Goal: Task Accomplishment & Management: Manage account settings

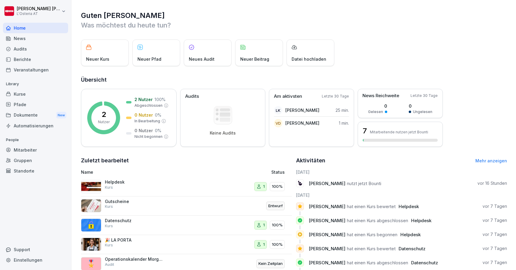
click at [26, 151] on div "Mitarbeiter" at bounding box center [35, 150] width 65 height 10
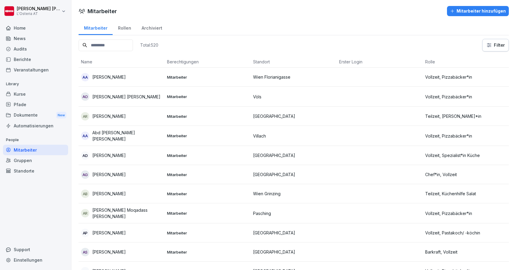
click at [126, 28] on div "Rollen" at bounding box center [125, 27] width 24 height 15
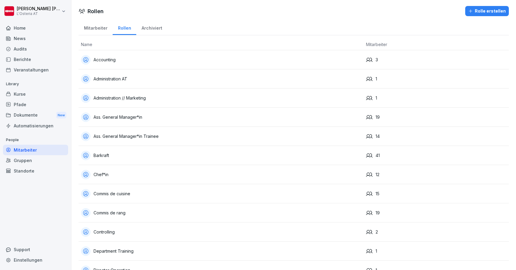
click at [99, 27] on div "Mitarbeiter" at bounding box center [96, 27] width 34 height 15
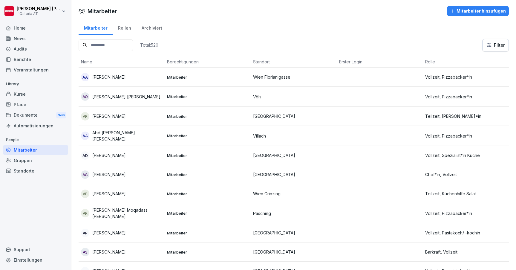
click at [113, 43] on input at bounding box center [106, 45] width 54 height 12
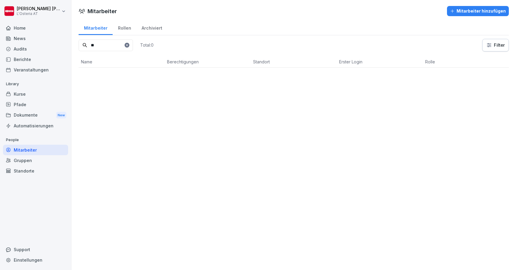
type input "*"
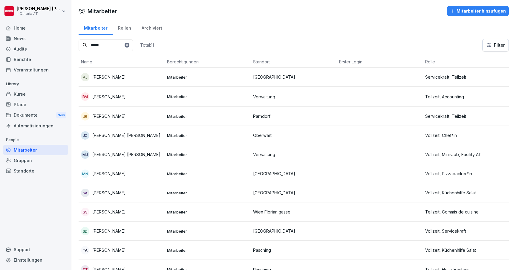
type input "******"
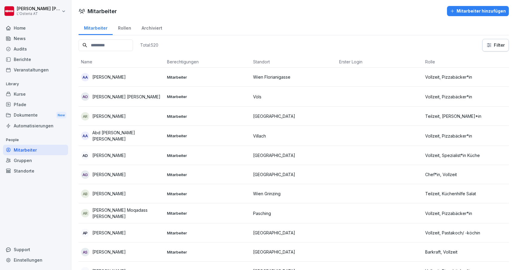
click at [122, 29] on div "Rollen" at bounding box center [125, 27] width 24 height 15
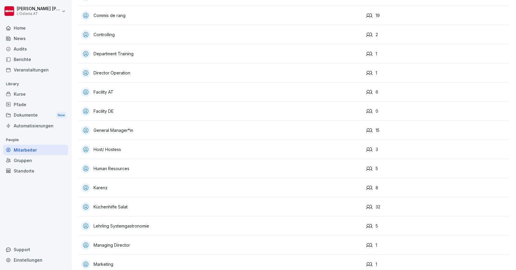
scroll to position [197, 0]
click at [136, 93] on div "Facility AT" at bounding box center [221, 93] width 280 height 10
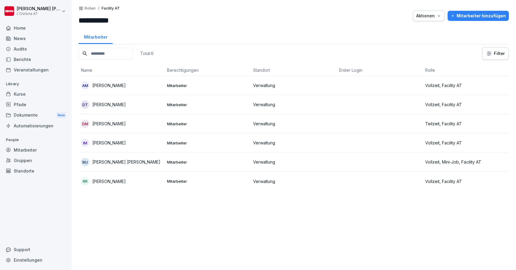
click at [90, 8] on p "Rollen" at bounding box center [90, 8] width 11 height 4
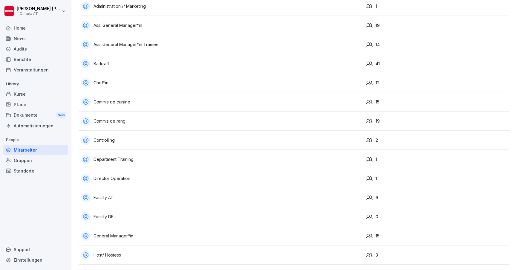
scroll to position [95, 0]
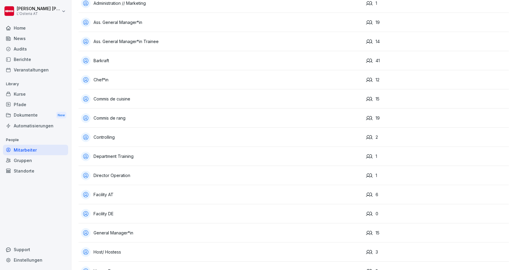
click at [105, 216] on div "Facility DE" at bounding box center [221, 214] width 280 height 10
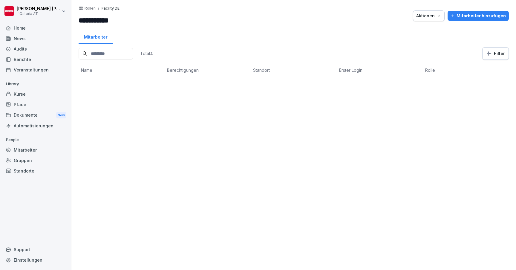
click at [91, 9] on p "Rollen" at bounding box center [90, 8] width 11 height 4
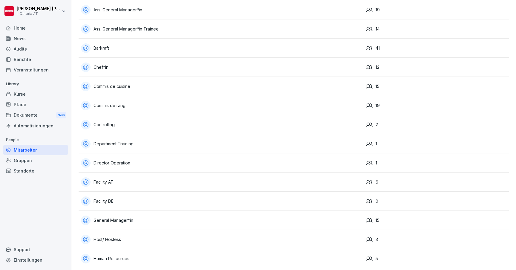
scroll to position [109, 0]
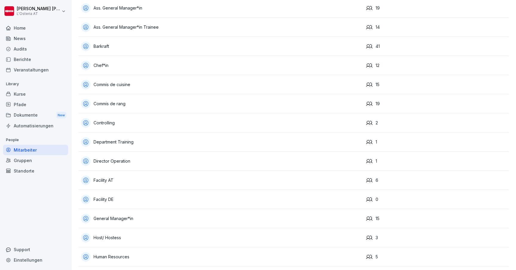
click at [107, 181] on div "Facility AT" at bounding box center [221, 180] width 280 height 10
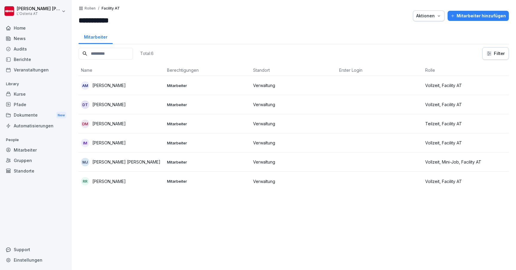
click at [92, 8] on p "Rollen" at bounding box center [90, 8] width 11 height 4
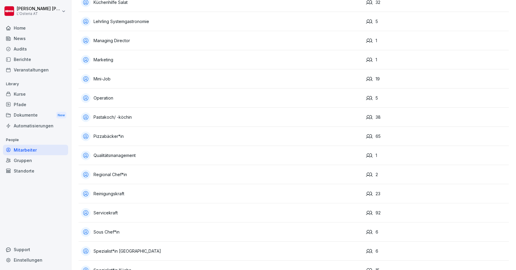
scroll to position [399, 0]
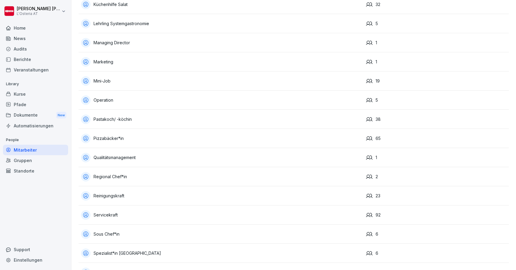
click at [124, 81] on div "Mini-Job" at bounding box center [221, 81] width 280 height 10
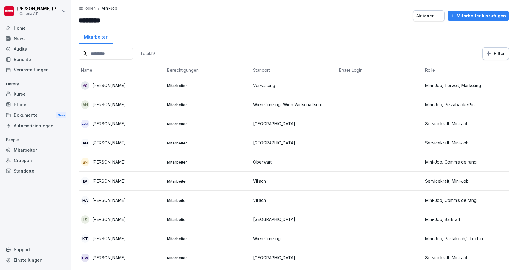
click at [92, 9] on p "Rollen" at bounding box center [90, 8] width 11 height 4
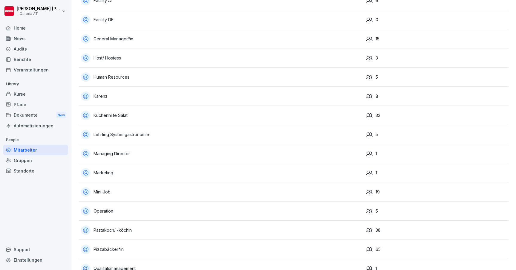
scroll to position [290, 0]
click at [108, 191] on div "Mini-Job" at bounding box center [221, 191] width 280 height 10
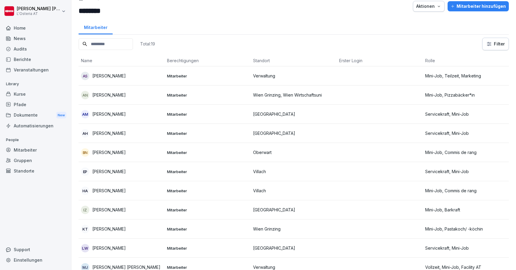
scroll to position [1, 0]
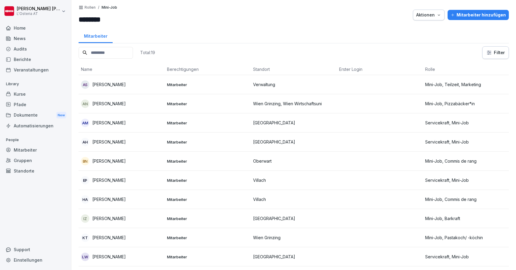
click at [417, 81] on td at bounding box center [380, 84] width 86 height 19
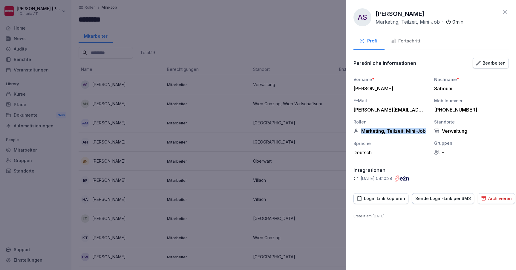
drag, startPoint x: 362, startPoint y: 131, endPoint x: 426, endPoint y: 130, distance: 63.9
click at [426, 130] on div "Marketing, Teilzeit, Mini-Job" at bounding box center [390, 131] width 75 height 6
click at [504, 11] on icon at bounding box center [505, 11] width 7 height 7
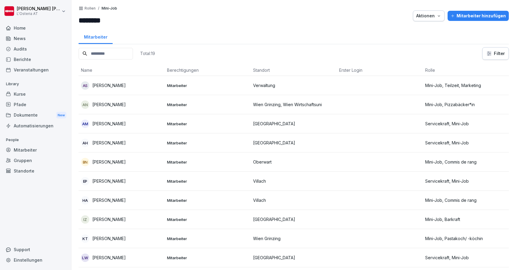
scroll to position [0, 0]
click at [91, 9] on p "Rollen" at bounding box center [90, 8] width 11 height 4
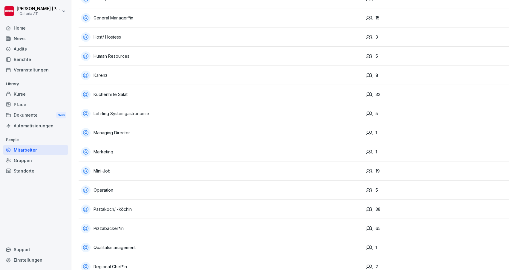
scroll to position [312, 0]
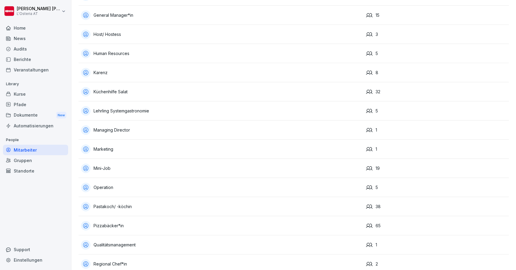
click at [102, 171] on div "Mini-Job" at bounding box center [221, 168] width 280 height 10
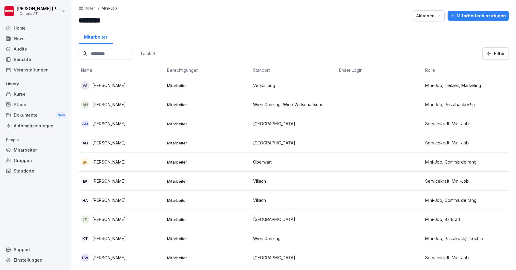
click at [89, 6] on div "Rollen / Mini-Job ******** Aktionen Mitarbeiter hinzufügen Mitarbeiter Total: 1…" at bounding box center [293, 135] width 444 height 270
click at [89, 7] on p "Rollen" at bounding box center [90, 8] width 11 height 4
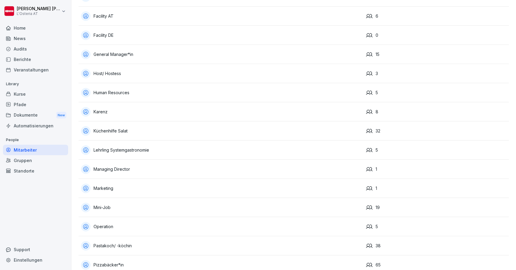
scroll to position [312, 0]
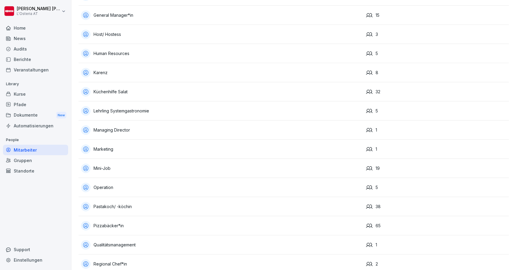
click at [108, 167] on div "Mini-Job" at bounding box center [221, 168] width 280 height 10
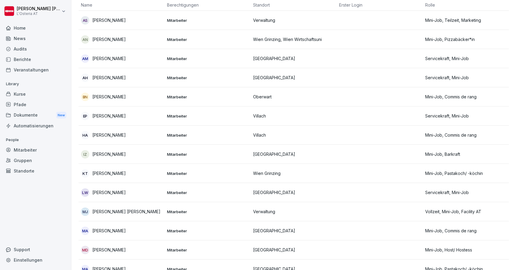
scroll to position [96, 0]
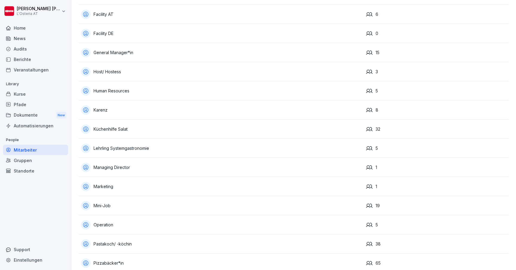
scroll to position [277, 0]
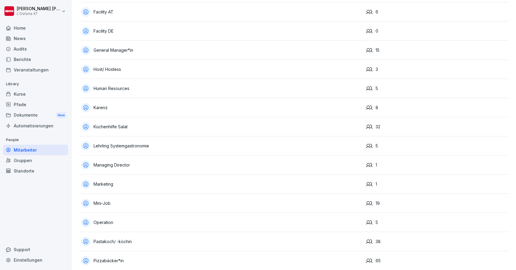
click at [104, 201] on div "Mini-Job" at bounding box center [221, 203] width 280 height 10
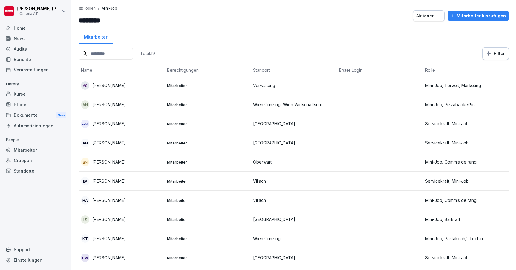
click at [93, 8] on p "Rollen" at bounding box center [90, 8] width 11 height 4
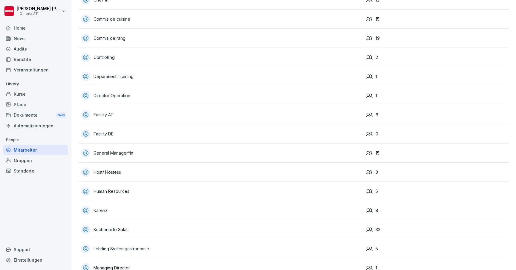
scroll to position [184, 0]
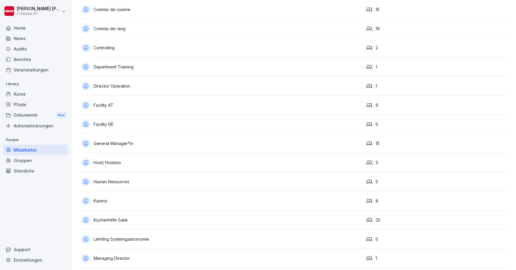
click at [99, 201] on div "Karenz" at bounding box center [221, 201] width 280 height 10
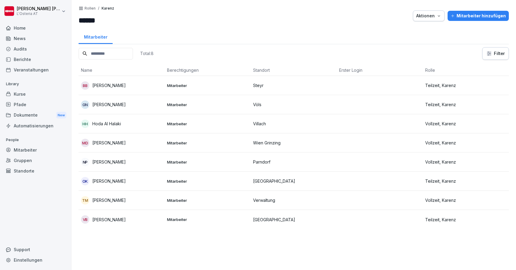
click at [91, 8] on p "Rollen" at bounding box center [90, 8] width 11 height 4
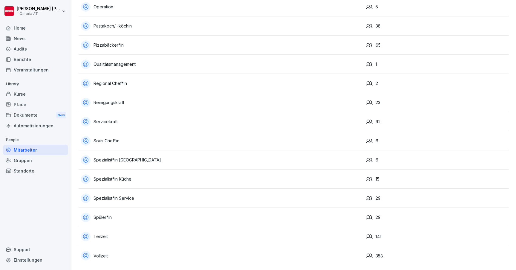
scroll to position [493, 0]
click at [106, 237] on div "Teilzeit" at bounding box center [221, 237] width 280 height 10
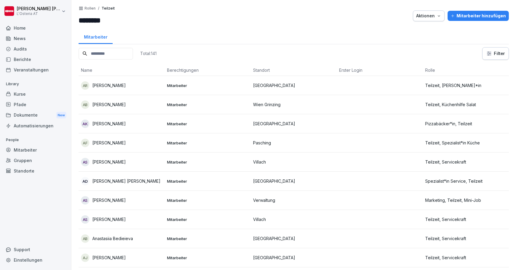
click at [91, 9] on p "Rollen" at bounding box center [90, 8] width 11 height 4
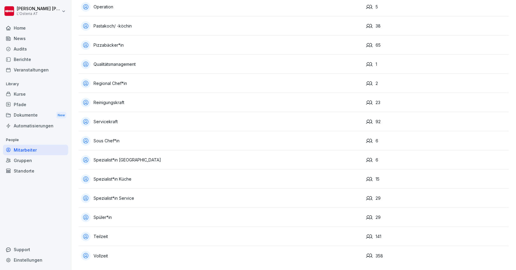
scroll to position [493, 0]
click at [105, 257] on div "Vollzeit" at bounding box center [221, 256] width 280 height 10
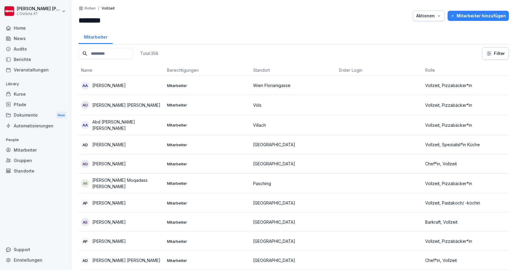
click at [91, 8] on p "Rollen" at bounding box center [90, 8] width 11 height 4
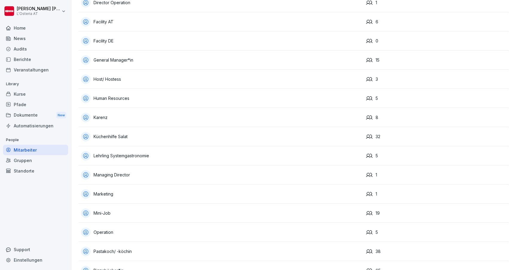
scroll to position [267, 0]
click at [123, 99] on div "Human Resources" at bounding box center [221, 99] width 280 height 10
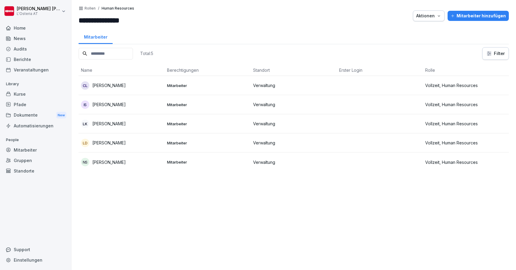
click at [90, 10] on p "Rollen" at bounding box center [90, 8] width 11 height 4
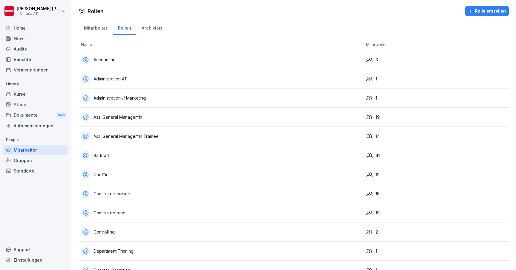
click at [17, 26] on div "Home" at bounding box center [35, 28] width 65 height 10
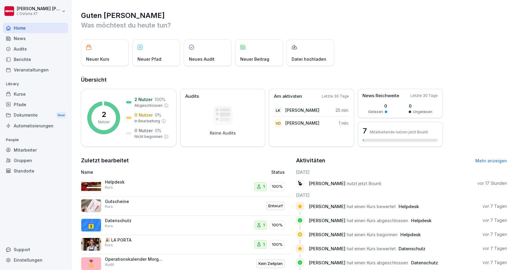
click at [27, 148] on div "Mitarbeiter" at bounding box center [35, 150] width 65 height 10
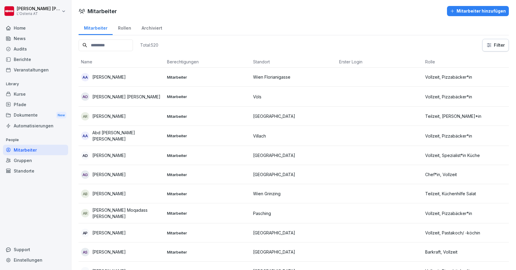
click at [116, 44] on input at bounding box center [106, 45] width 54 height 12
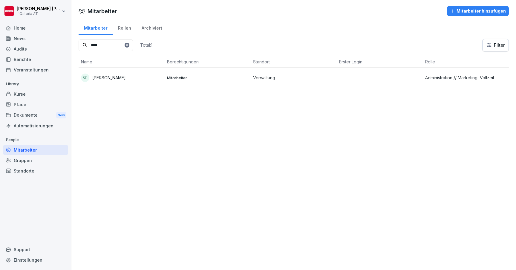
type input "****"
click at [111, 79] on p "[PERSON_NAME]" at bounding box center [108, 77] width 33 height 6
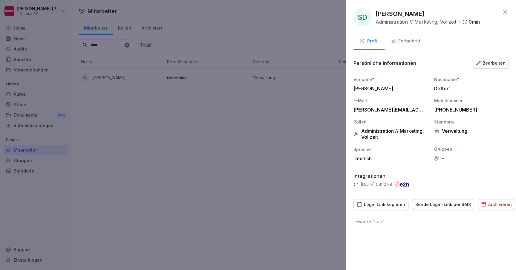
click at [487, 62] on div "Bearbeiten" at bounding box center [491, 63] width 30 height 7
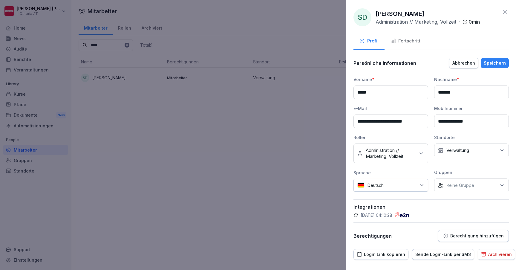
click at [463, 237] on p "Berechtigung hinzufügen" at bounding box center [476, 235] width 53 height 5
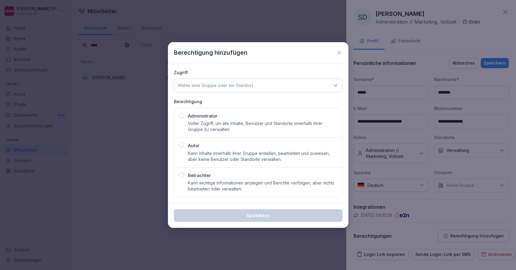
click at [238, 158] on p "Kann Inhalte innerhalb ihrer Gruppe erstellen, bearbeiten und zuweisen, aber ke…" at bounding box center [262, 156] width 149 height 12
click at [235, 82] on div "Wähle eine Gruppe oder ein Standort" at bounding box center [258, 86] width 168 height 14
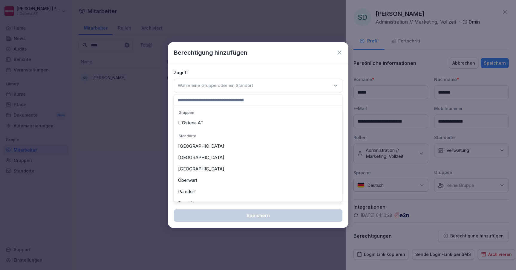
click at [211, 125] on div "L'Osteria AT" at bounding box center [258, 122] width 165 height 11
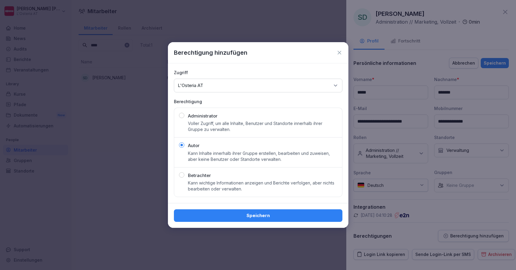
click at [252, 220] on button "Speichern" at bounding box center [258, 215] width 168 height 13
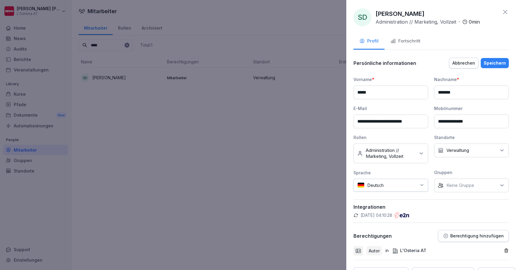
click at [505, 11] on icon at bounding box center [505, 11] width 7 height 7
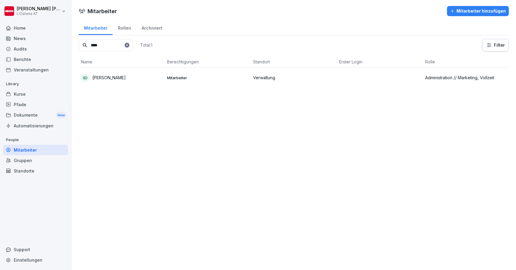
click at [111, 78] on p "[PERSON_NAME]" at bounding box center [108, 77] width 33 height 6
